Goal: Information Seeking & Learning: Learn about a topic

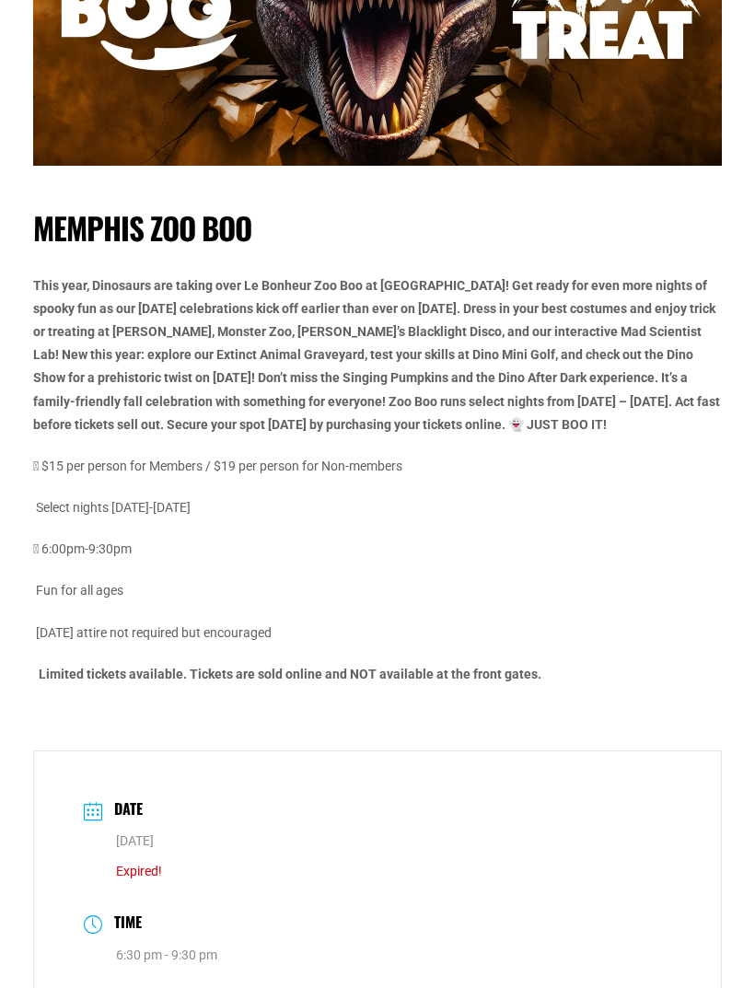
scroll to position [337, 0]
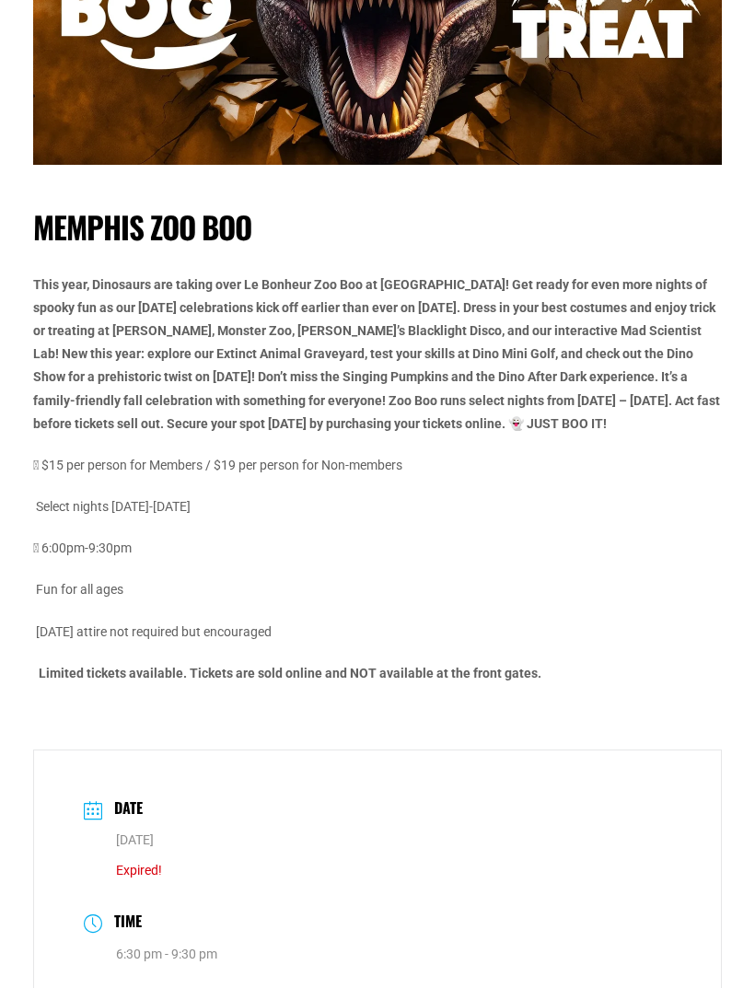
click at [166, 501] on p "Select nights October 4th-31st" at bounding box center [377, 507] width 689 height 23
click at [129, 506] on p "Select nights October 4th-31st" at bounding box center [377, 507] width 689 height 23
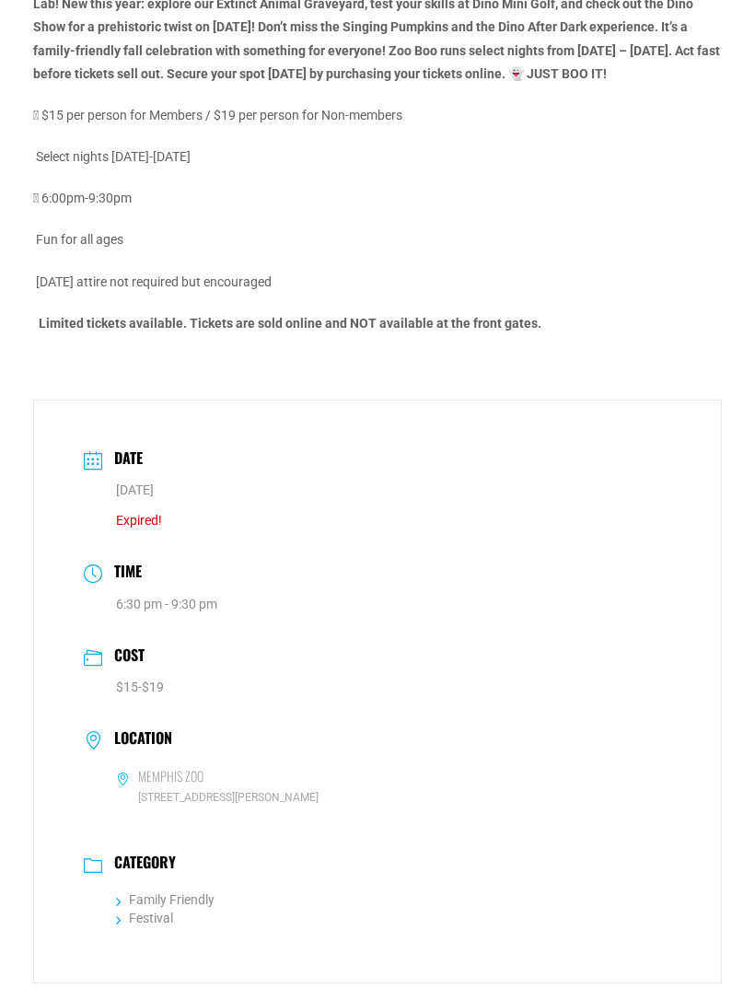
scroll to position [697, 0]
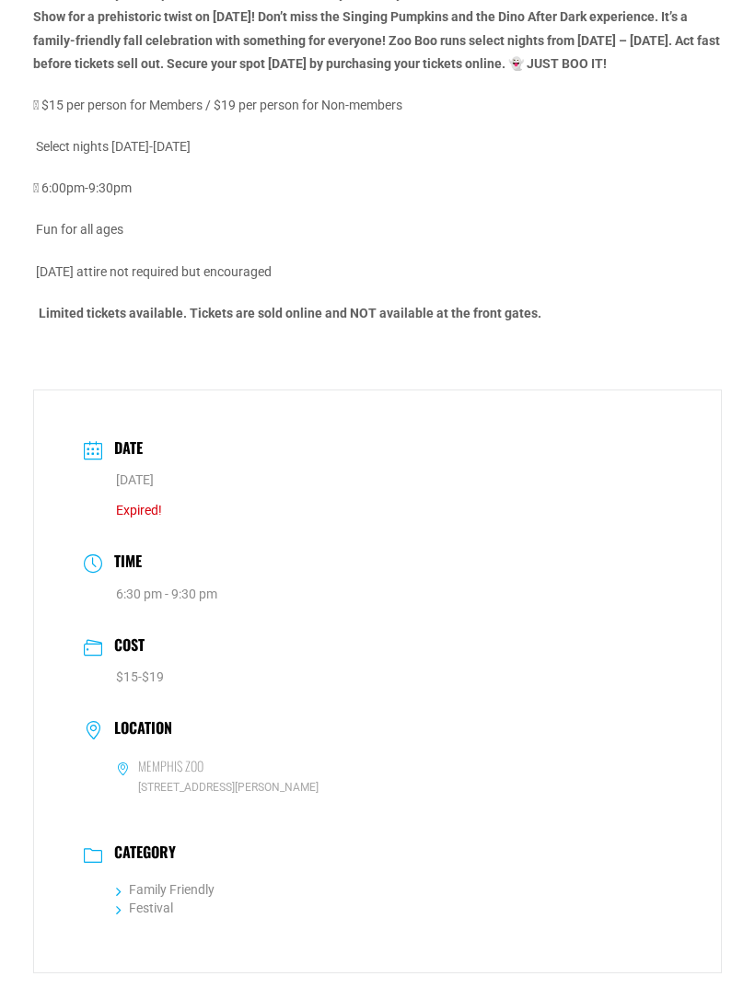
click at [106, 455] on h3 "Date" at bounding box center [124, 450] width 38 height 27
click at [145, 449] on div "Date Oct 31 2024 Expired!" at bounding box center [377, 479] width 613 height 102
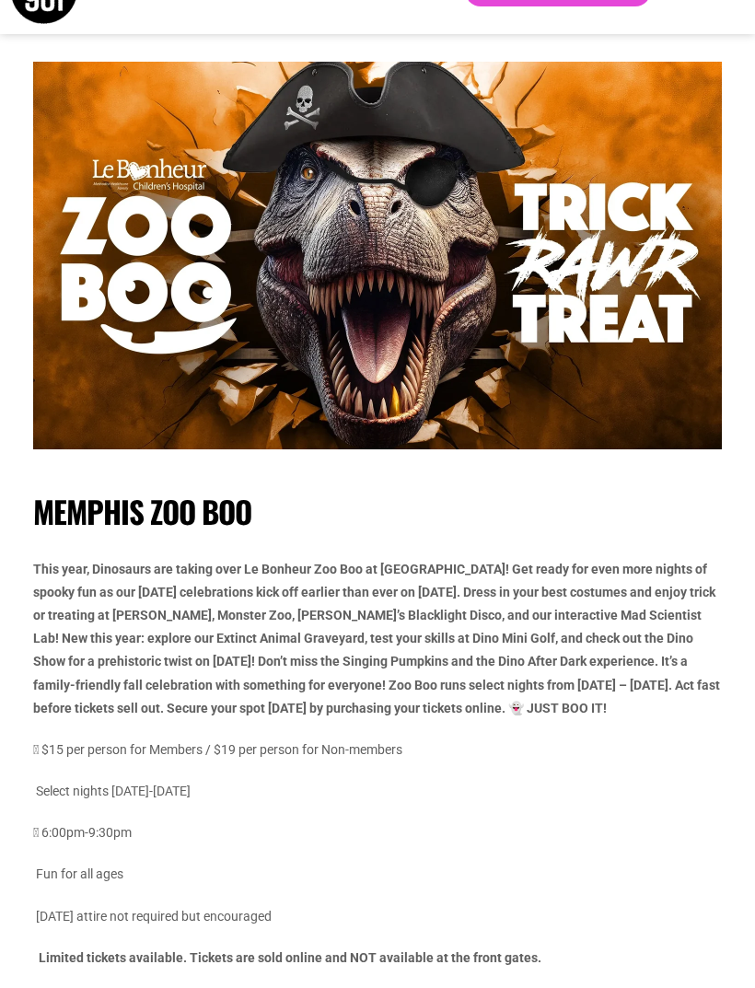
scroll to position [0, 0]
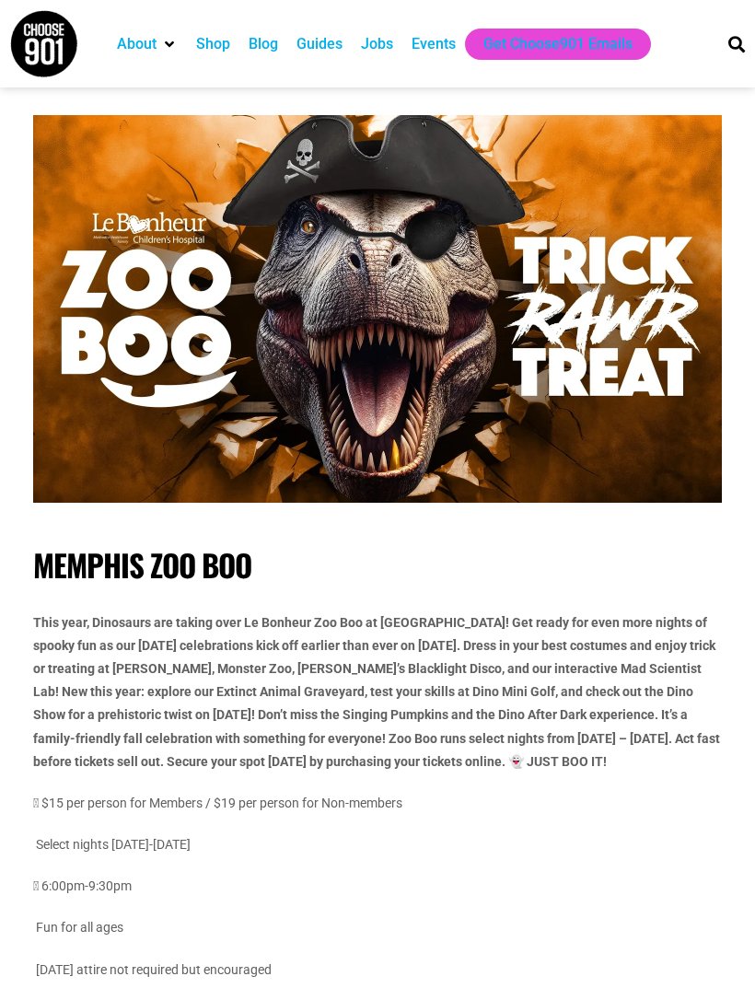
click at [58, 44] on img at bounding box center [43, 43] width 69 height 69
click at [433, 44] on div "Events" at bounding box center [433, 44] width 44 height 22
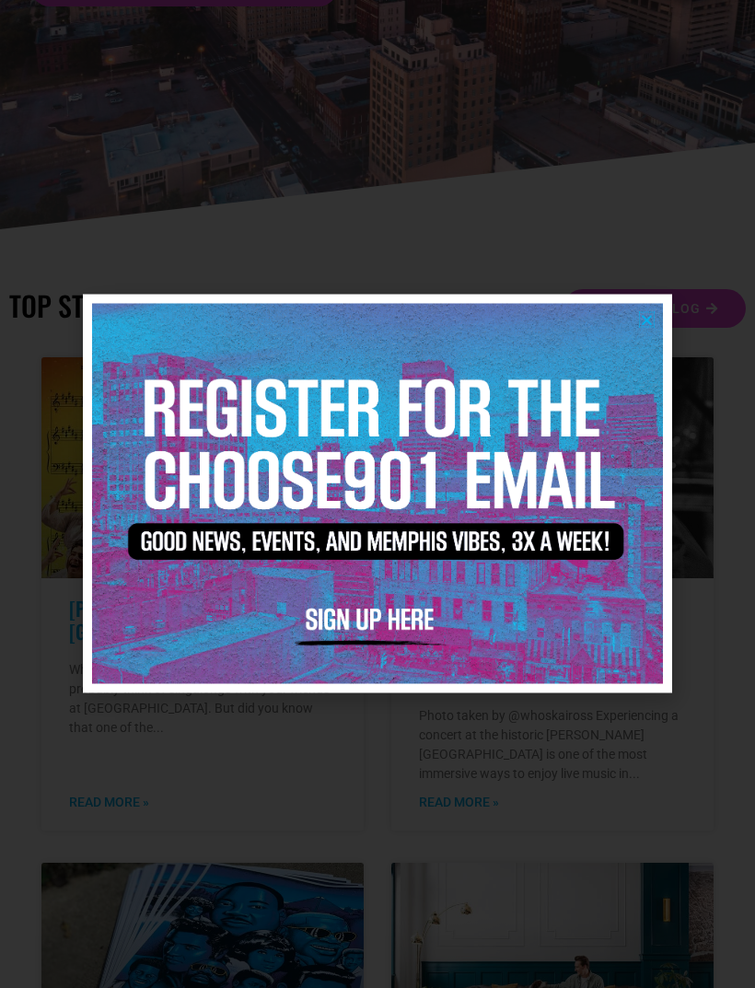
scroll to position [348, 0]
click at [652, 338] on img at bounding box center [377, 494] width 571 height 380
